Goal: Information Seeking & Learning: Learn about a topic

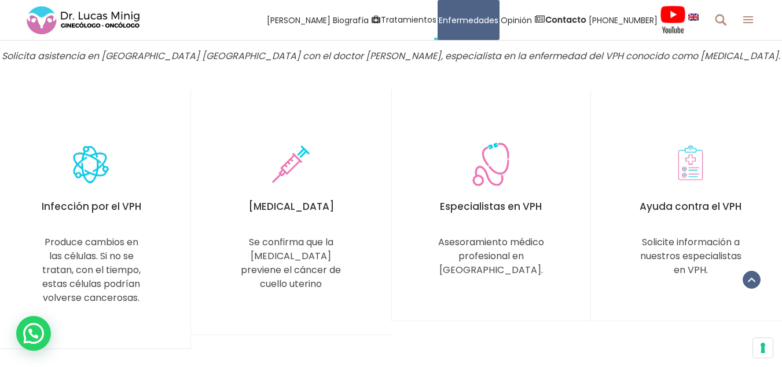
scroll to position [2432, 0]
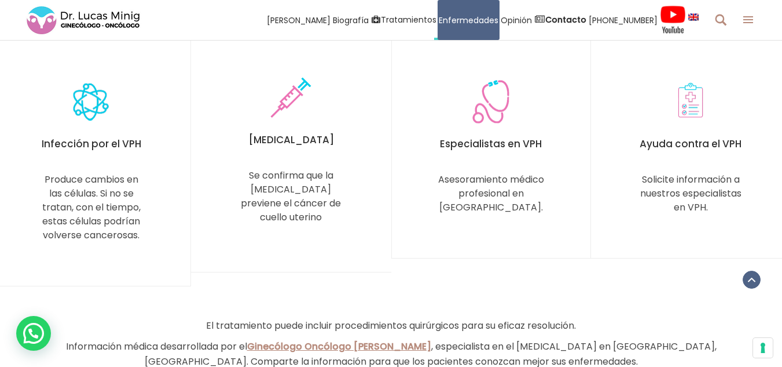
drag, startPoint x: 305, startPoint y: 156, endPoint x: 283, endPoint y: 175, distance: 29.6
click at [305, 148] on h5 "[MEDICAL_DATA]" at bounding box center [291, 139] width 108 height 16
click at [281, 165] on div "[MEDICAL_DATA]" at bounding box center [291, 148] width 108 height 34
click at [287, 224] on div "Se confirma que la [MEDICAL_DATA] previene el cáncer de cuello uterino" at bounding box center [291, 197] width 108 height 56
click at [284, 120] on img at bounding box center [291, 97] width 41 height 47
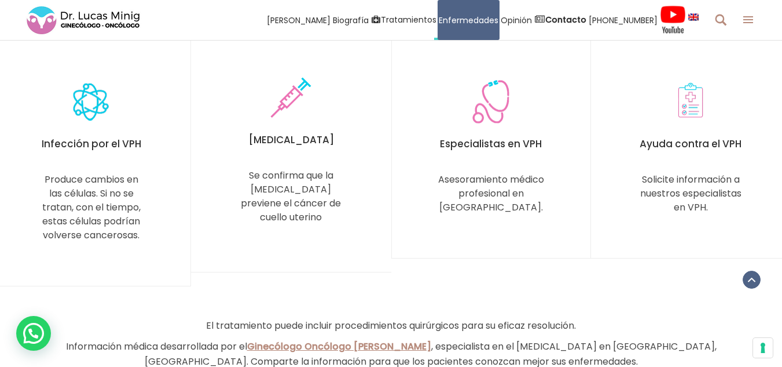
click at [297, 122] on img at bounding box center [291, 97] width 41 height 47
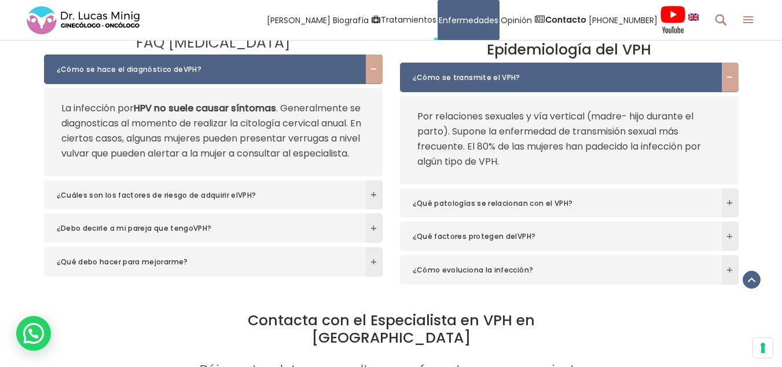
scroll to position [2838, 0]
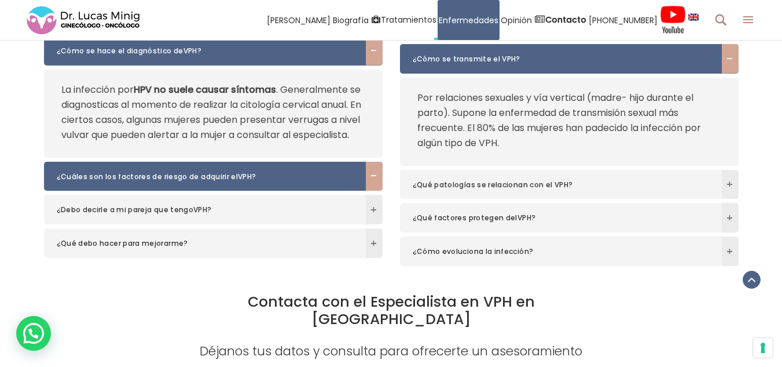
click at [304, 191] on h6 "¿Cuáles son los factores de riesgo de adquirir elVPH?" at bounding box center [213, 177] width 339 height 30
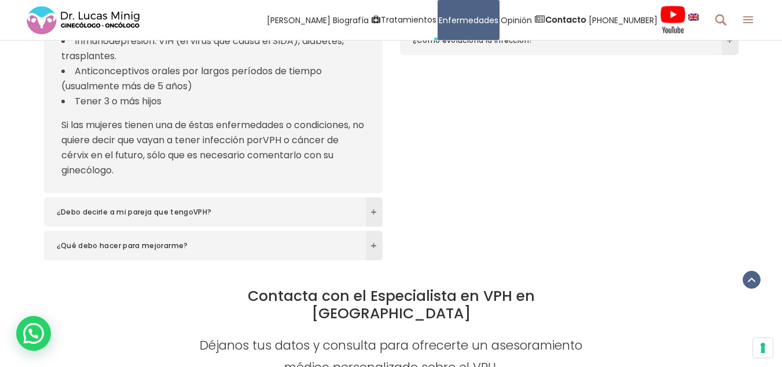
scroll to position [3070, 0]
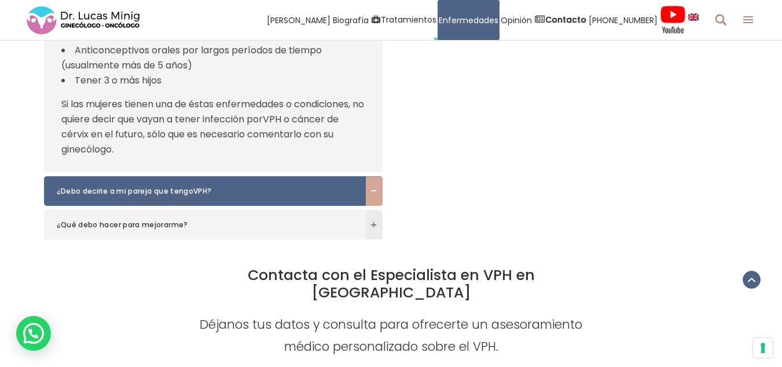
click at [338, 197] on span "¿Debo decirle a mi pareja que tengoVPH?" at bounding box center [207, 191] width 300 height 12
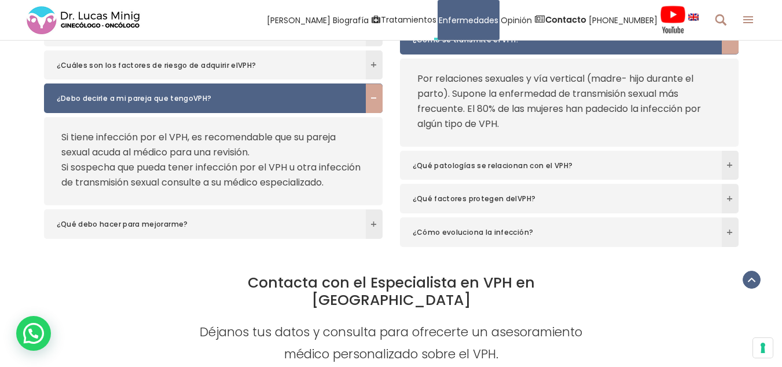
scroll to position [2915, 0]
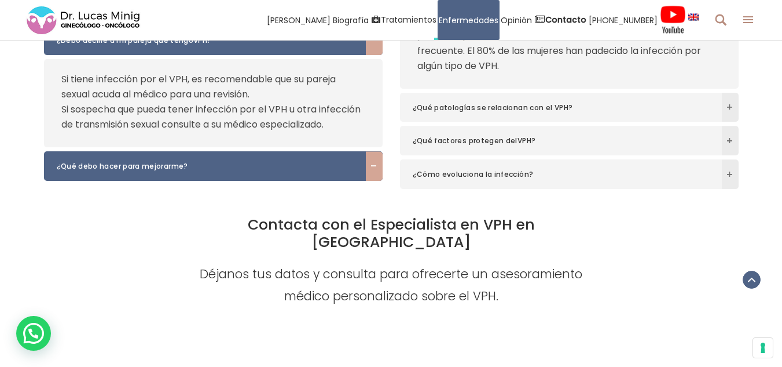
click at [244, 172] on span "¿Qué debo hacer para mejorarme?" at bounding box center [207, 166] width 300 height 12
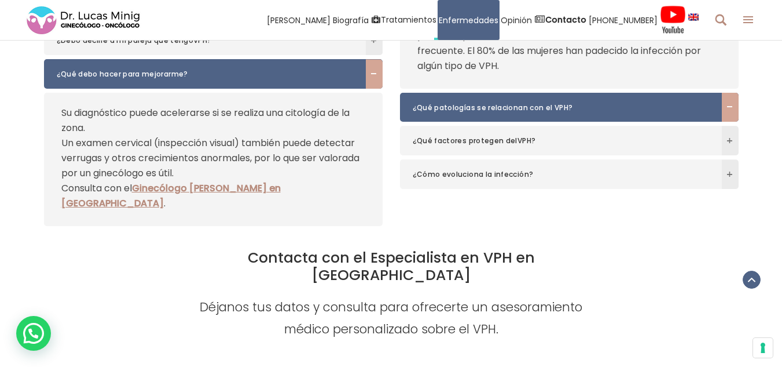
click at [553, 114] on span "¿Qué patologías se relacionan con el VPH?" at bounding box center [563, 108] width 300 height 12
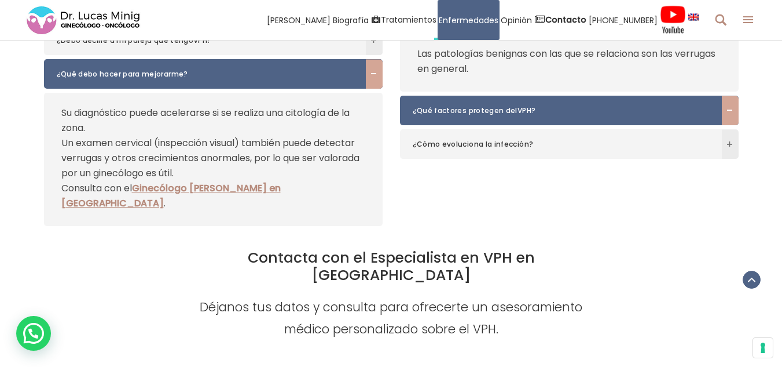
click at [537, 116] on span "¿Qué factores protegen delVPH?" at bounding box center [563, 111] width 300 height 12
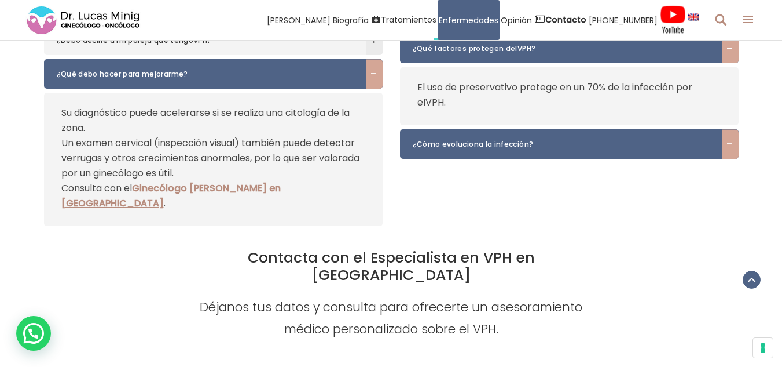
click at [501, 150] on span "¿Cómo evoluciona la infección?" at bounding box center [563, 144] width 300 height 12
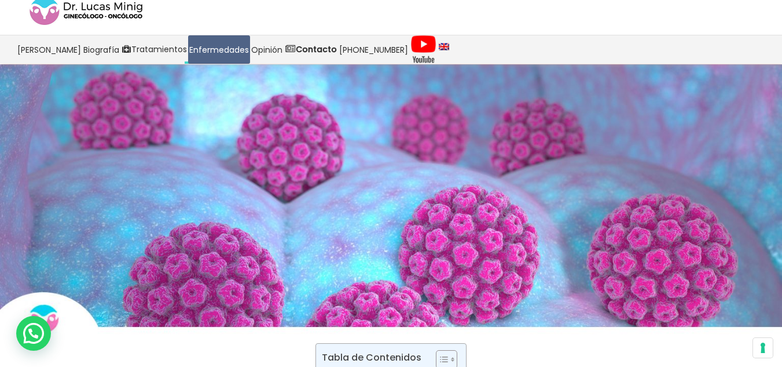
scroll to position [0, 0]
